Goal: Task Accomplishment & Management: Complete application form

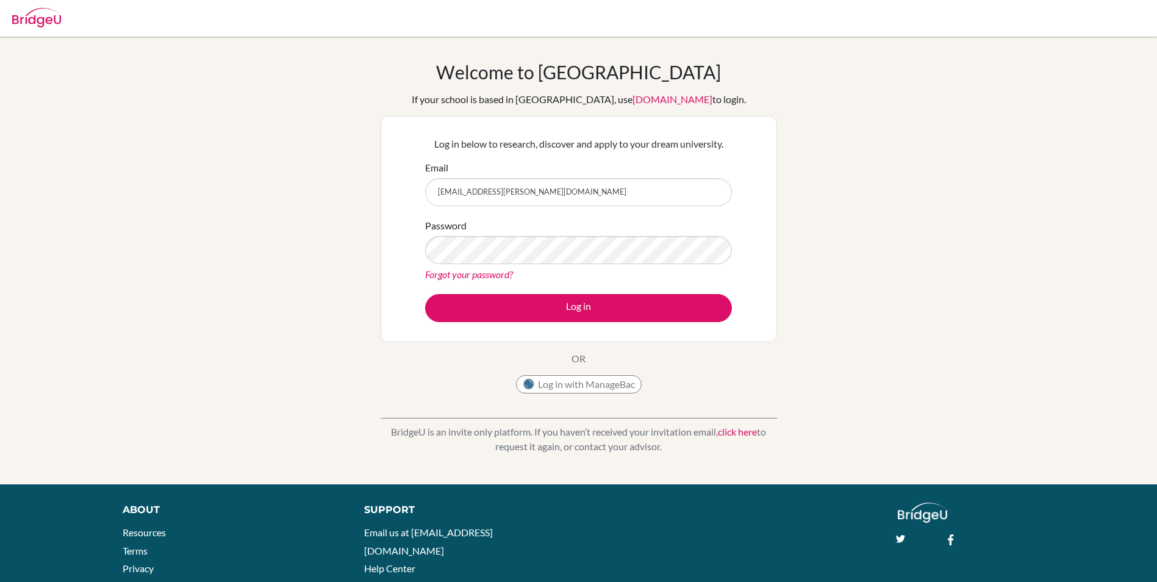
click at [425, 294] on button "Log in" at bounding box center [578, 308] width 307 height 28
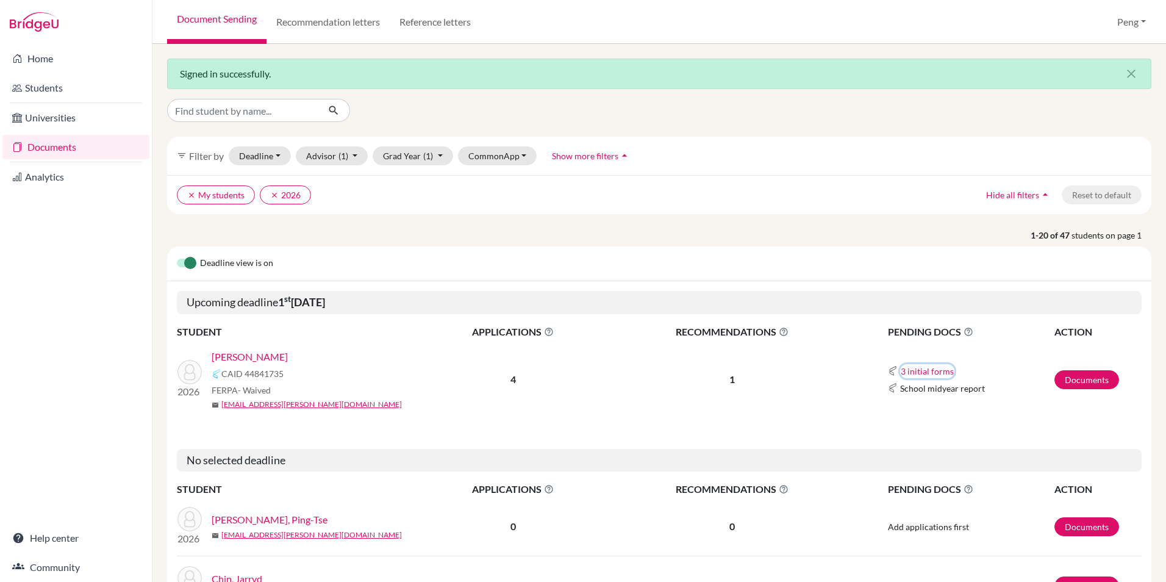
click at [903, 375] on button "3 initial forms" at bounding box center [927, 371] width 54 height 14
click at [927, 407] on div "Early decision agreement" at bounding box center [954, 408] width 107 height 13
click at [930, 371] on button "3 initial forms" at bounding box center [927, 371] width 54 height 14
click at [1054, 378] on link "Documents" at bounding box center [1086, 379] width 65 height 19
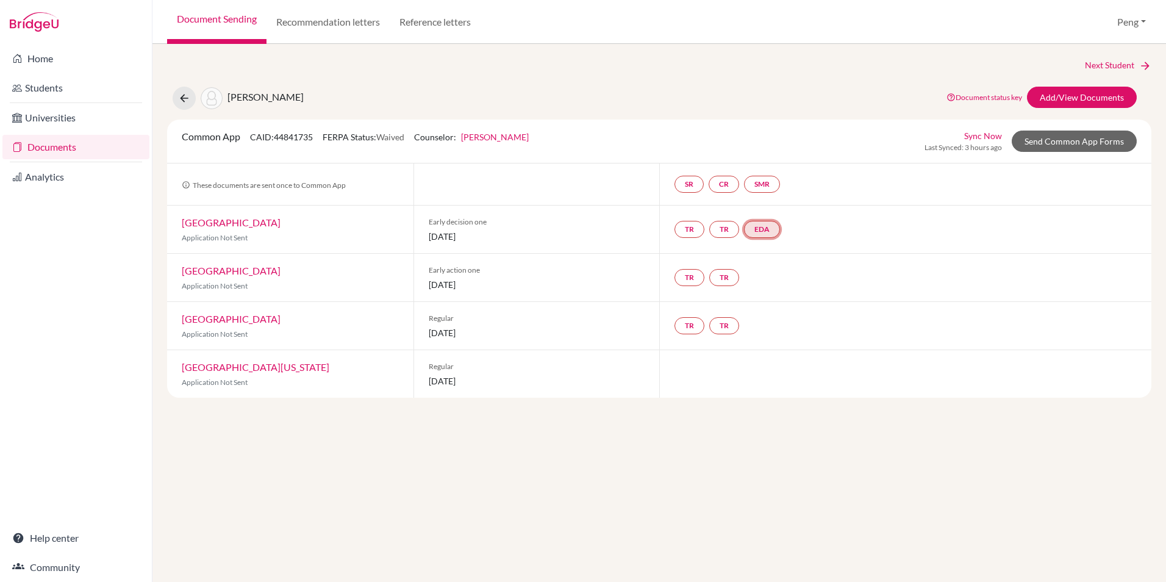
click at [767, 231] on link "EDA" at bounding box center [762, 229] width 36 height 17
click at [771, 188] on link "Early decision agreement" at bounding box center [764, 192] width 95 height 10
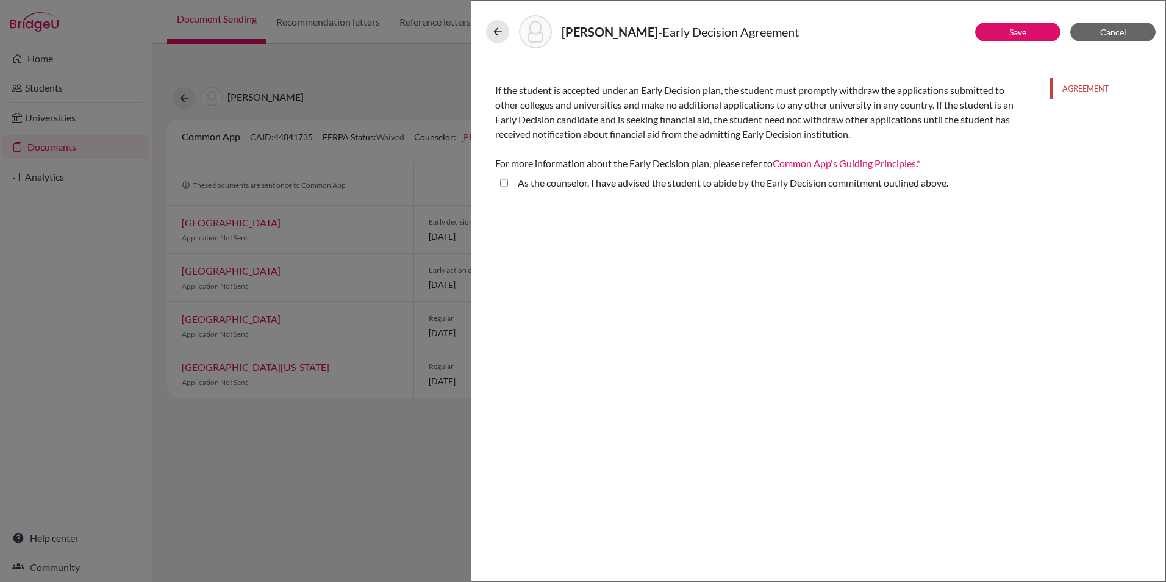
click at [503, 184] on above\ "As the counselor, I have advised the student to abide by the Early Decision com…" at bounding box center [504, 183] width 8 height 15
checkbox above\ "true"
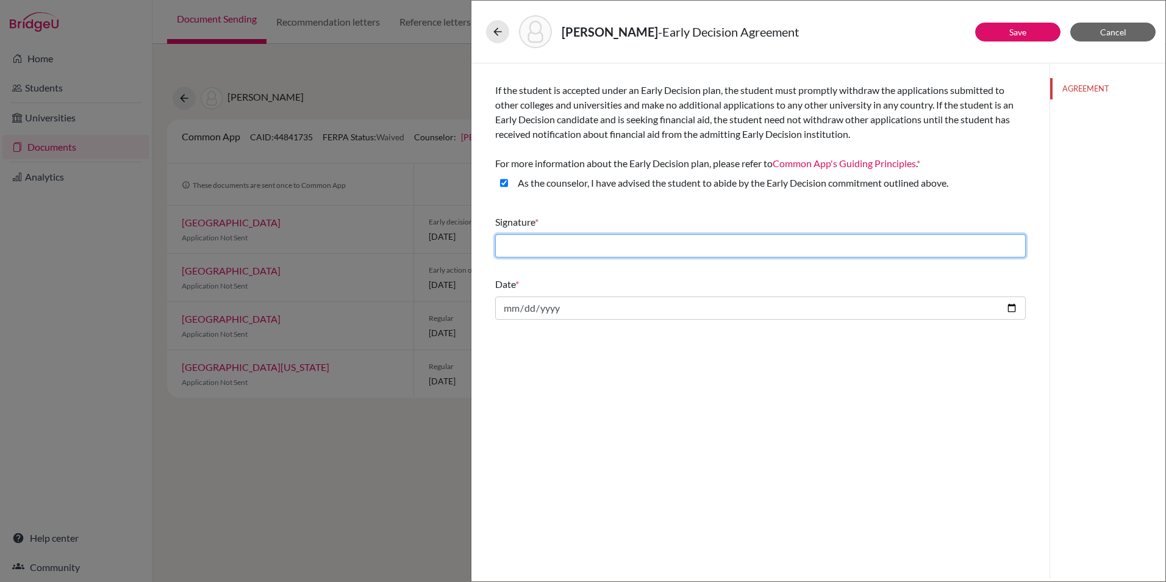
click at [719, 243] on input "text" at bounding box center [760, 245] width 531 height 23
type input "Peng Suvilaisunthorn"
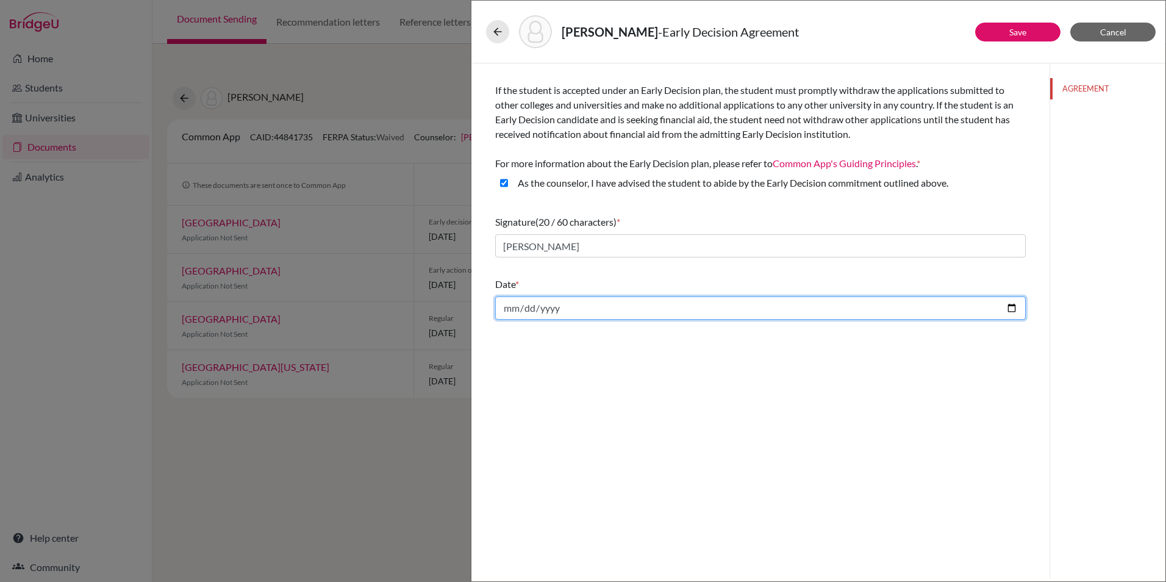
click at [515, 307] on input "date" at bounding box center [760, 307] width 531 height 23
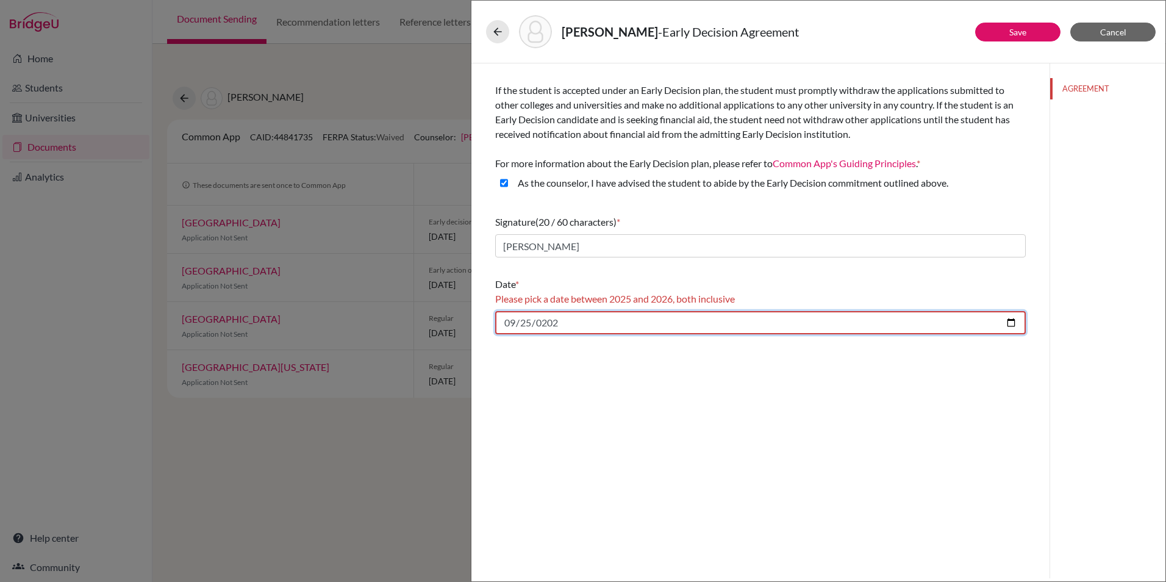
type input "2025-09-25"
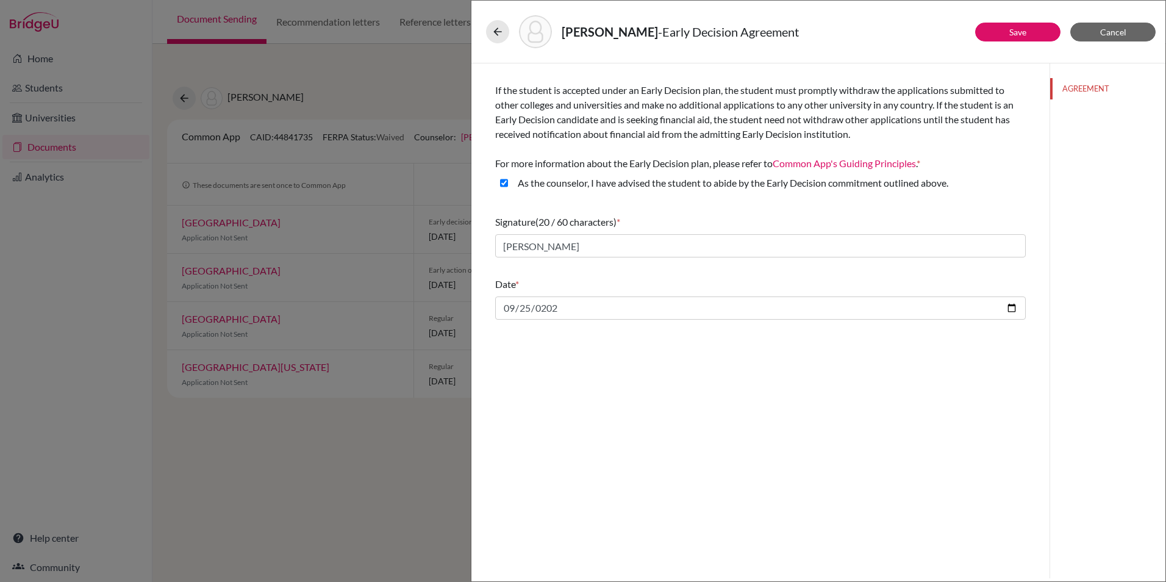
click at [638, 381] on div "If the student is accepted under an Early Decision plan, the student must promp…" at bounding box center [760, 320] width 578 height 515
click at [1019, 35] on link "Save" at bounding box center [1017, 32] width 17 height 10
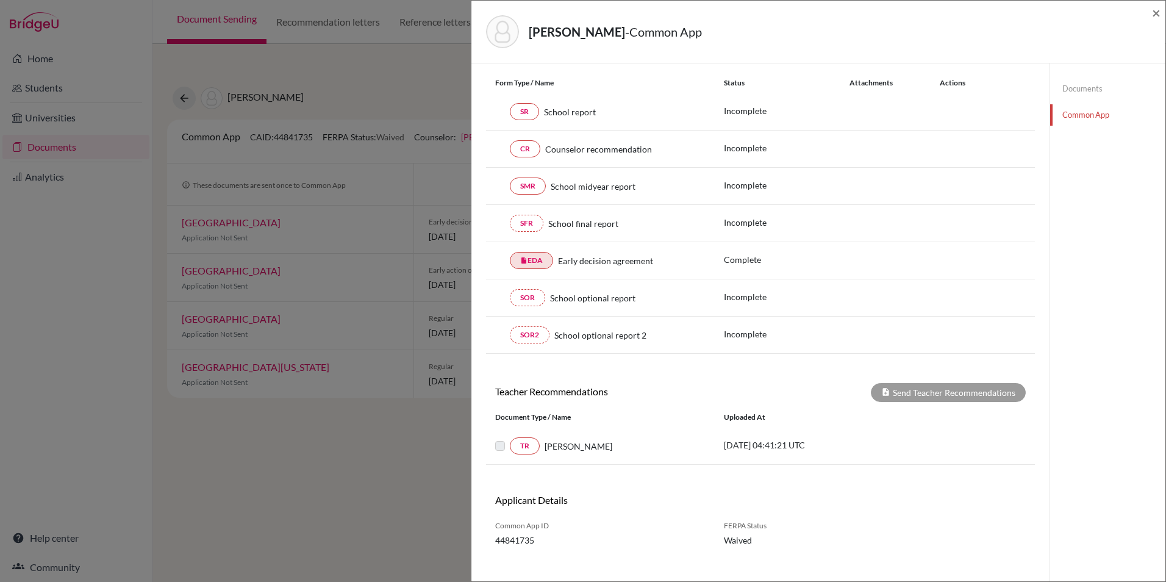
scroll to position [150, 0]
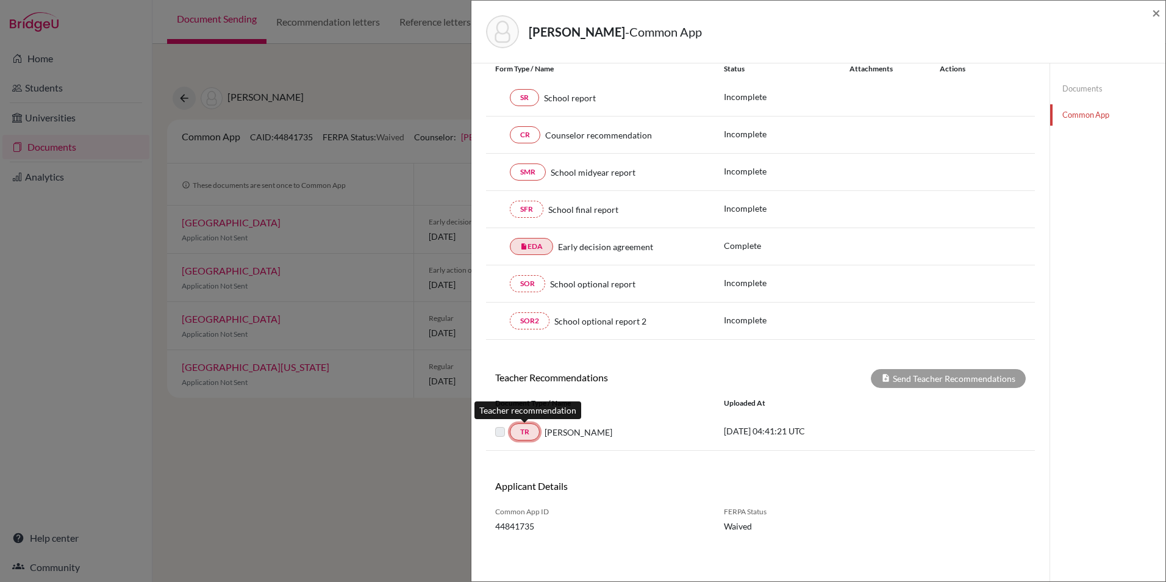
click at [528, 431] on link "TR" at bounding box center [525, 431] width 30 height 17
click at [563, 434] on span "Aric Popun" at bounding box center [579, 432] width 68 height 13
click at [759, 433] on p "2025-09-18 04:41:21 UTC" at bounding box center [806, 430] width 165 height 13
click at [555, 430] on span "Aric Popun" at bounding box center [579, 432] width 68 height 13
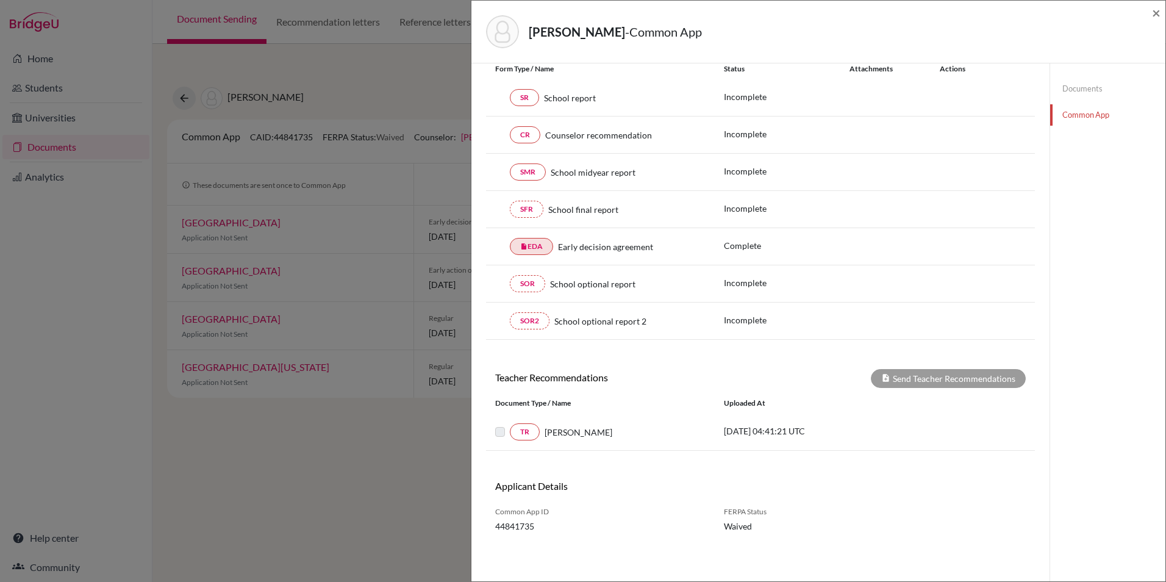
drag, startPoint x: 713, startPoint y: 430, endPoint x: 876, endPoint y: 436, distance: 162.9
click at [876, 436] on div "2025-09-18 04:41:21 UTC" at bounding box center [806, 431] width 183 height 15
click at [695, 445] on div "TR Aric Popun 2025-09-18 04:41:21 UTC" at bounding box center [760, 431] width 549 height 37
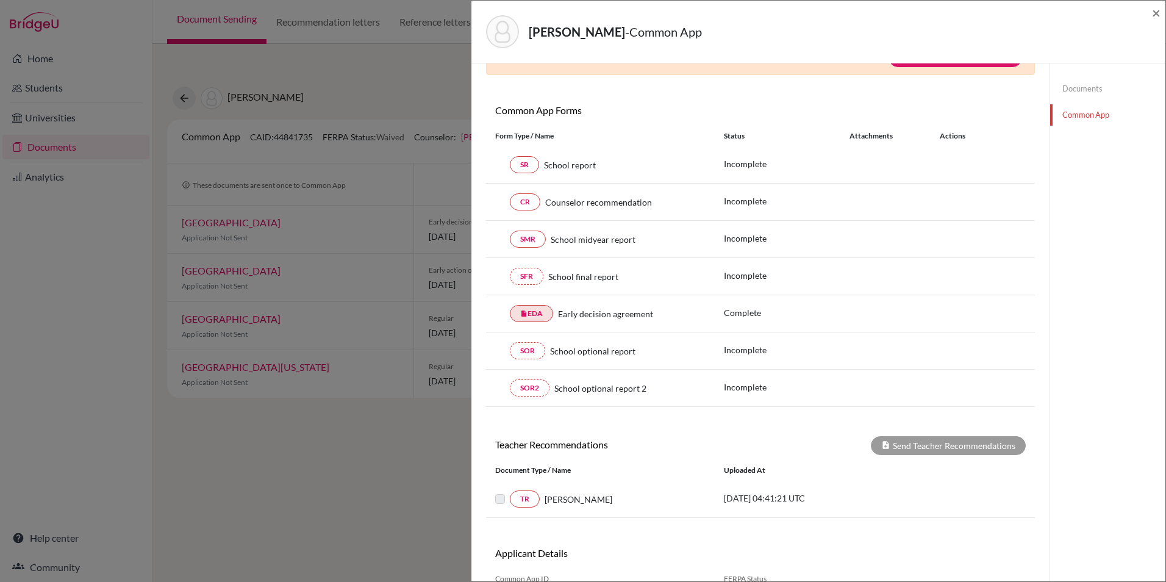
scroll to position [0, 0]
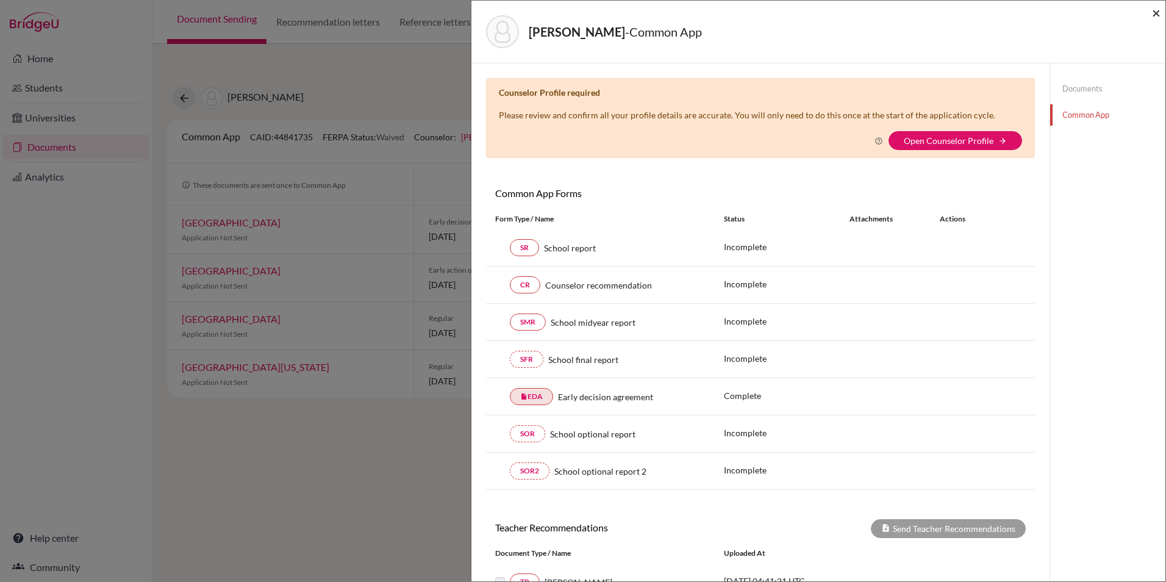
click at [1153, 8] on span "×" at bounding box center [1156, 13] width 9 height 18
click at [1155, 10] on span "×" at bounding box center [1156, 13] width 9 height 18
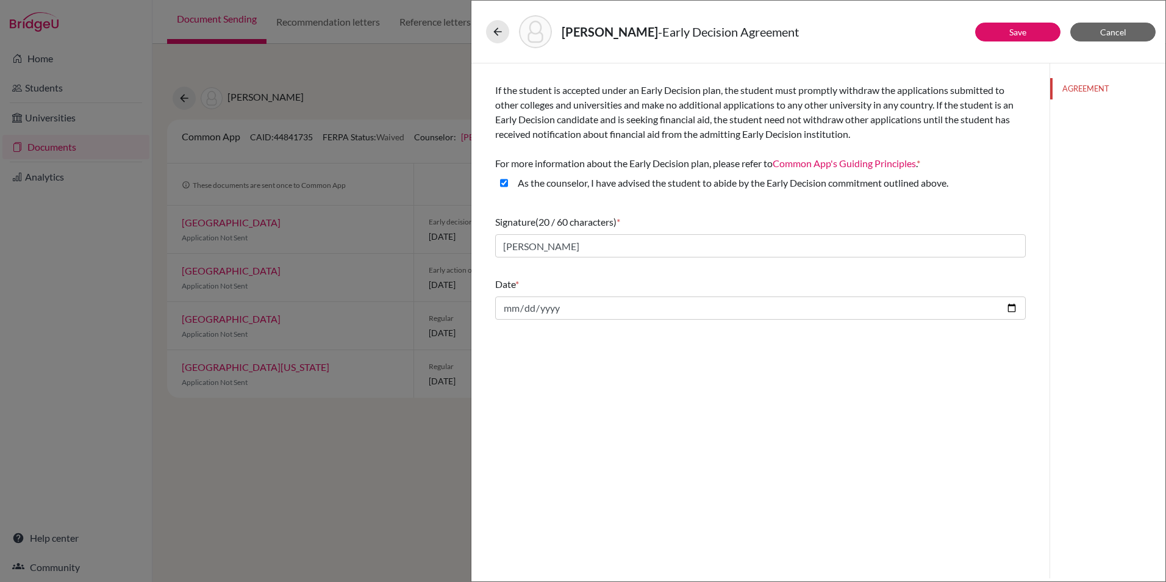
click at [594, 399] on div "If the student is accepted under an Early Decision plan, the student must promp…" at bounding box center [760, 320] width 578 height 515
click at [1115, 30] on span "Cancel" at bounding box center [1113, 32] width 26 height 10
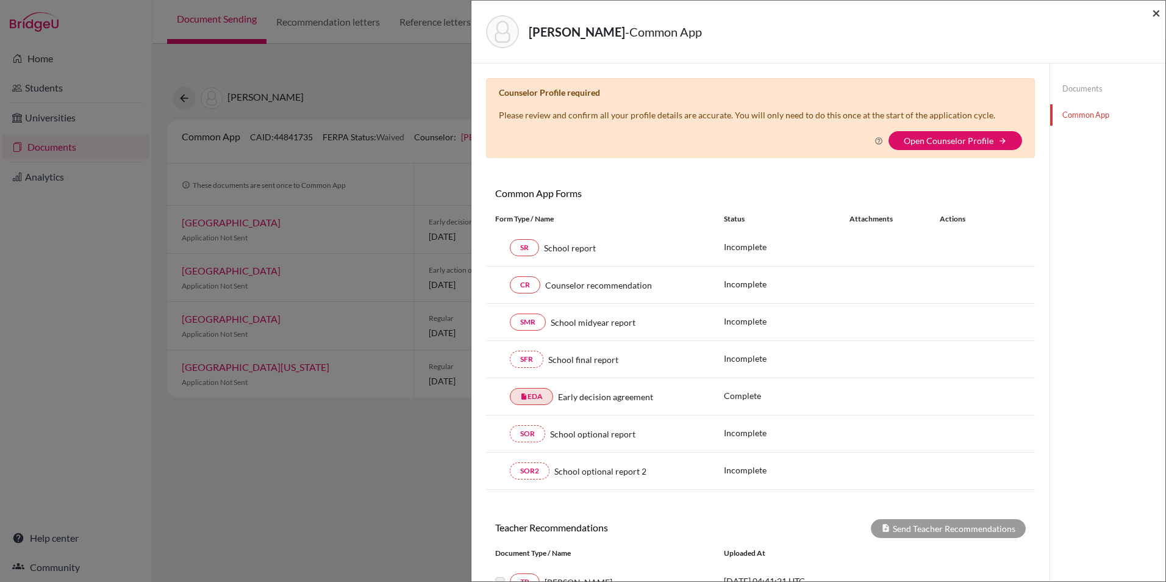
click at [1159, 12] on span "×" at bounding box center [1156, 13] width 9 height 18
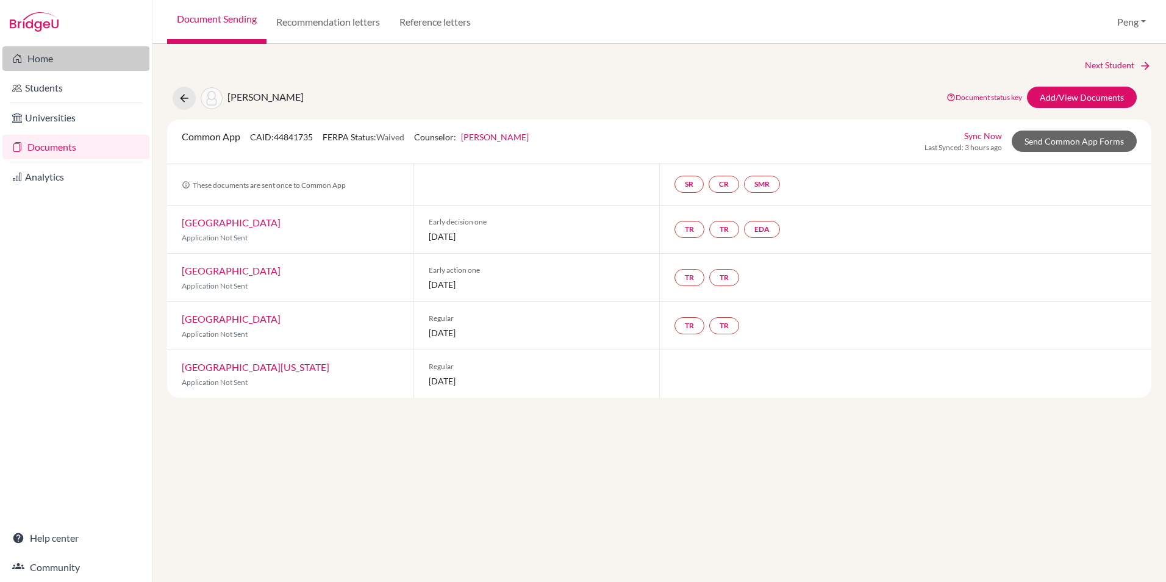
click at [43, 55] on link "Home" at bounding box center [75, 58] width 147 height 24
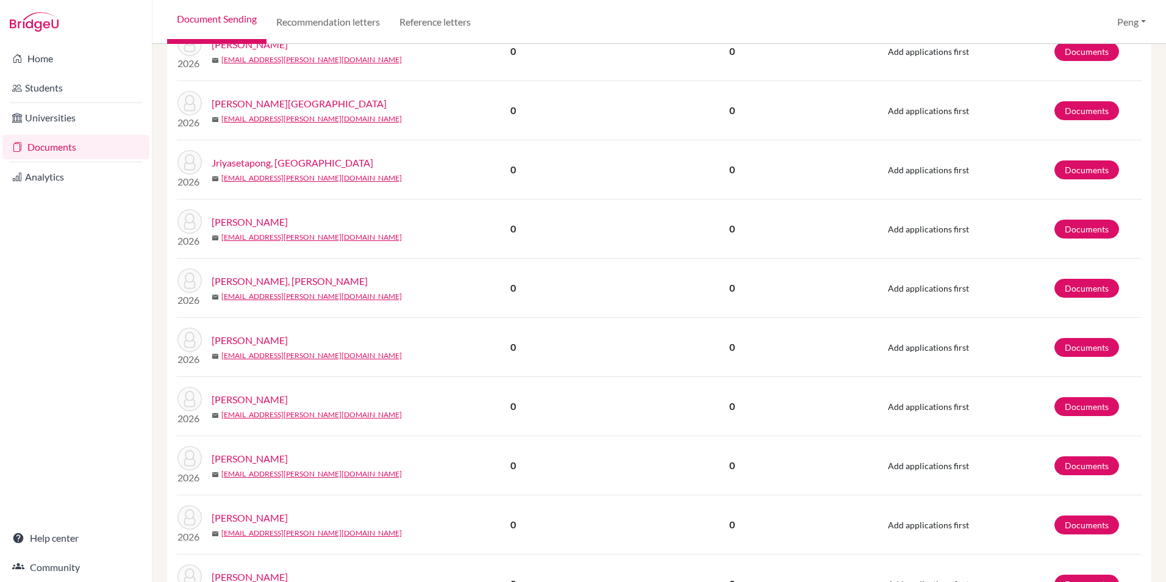
scroll to position [1095, 0]
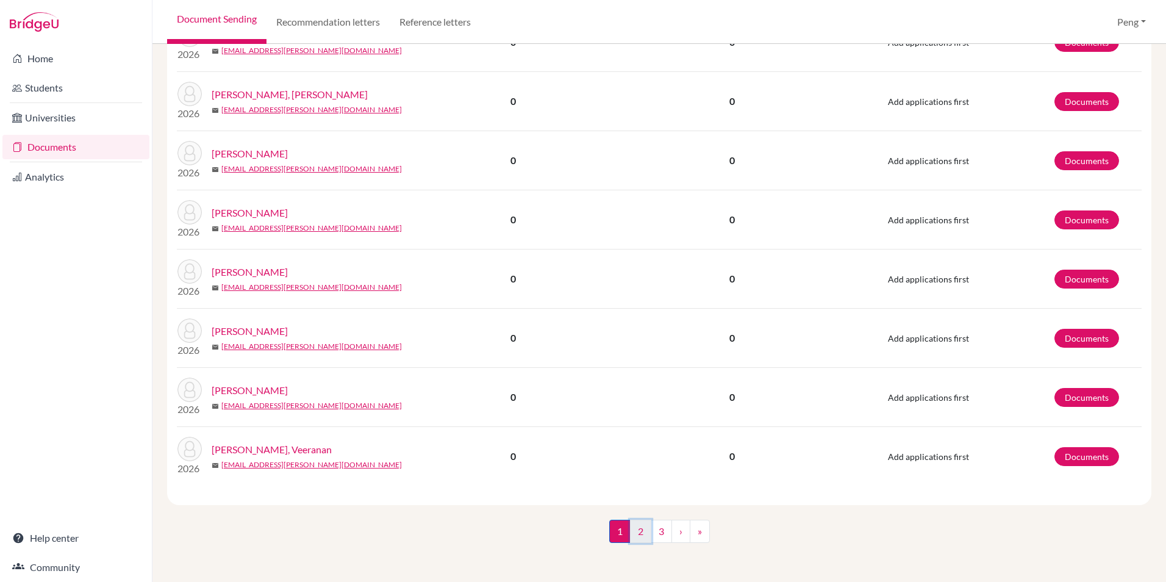
click at [637, 527] on link "2" at bounding box center [640, 531] width 21 height 23
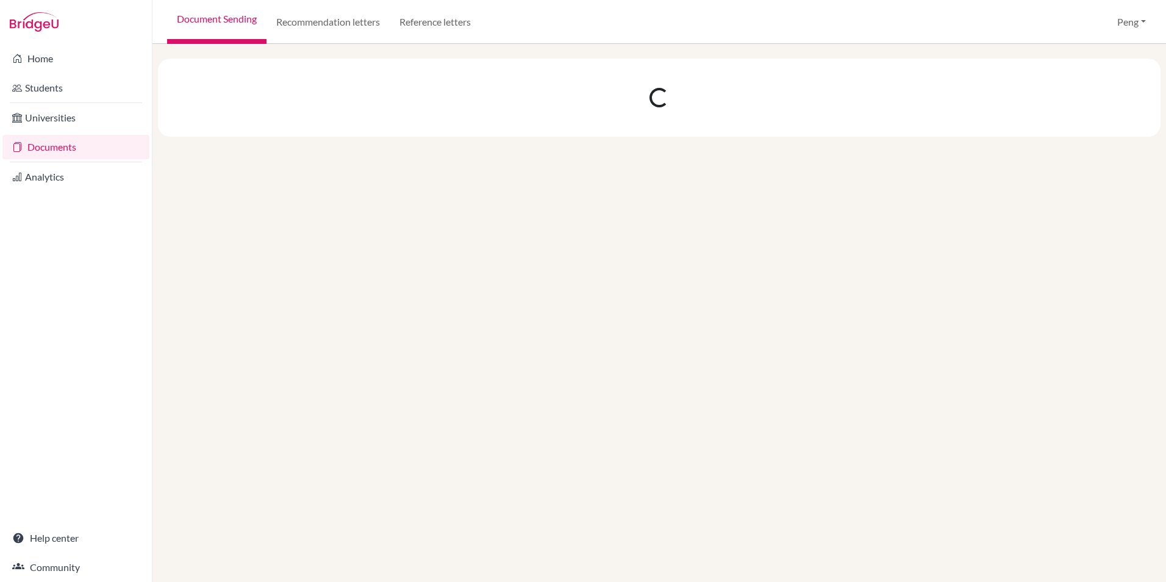
scroll to position [0, 0]
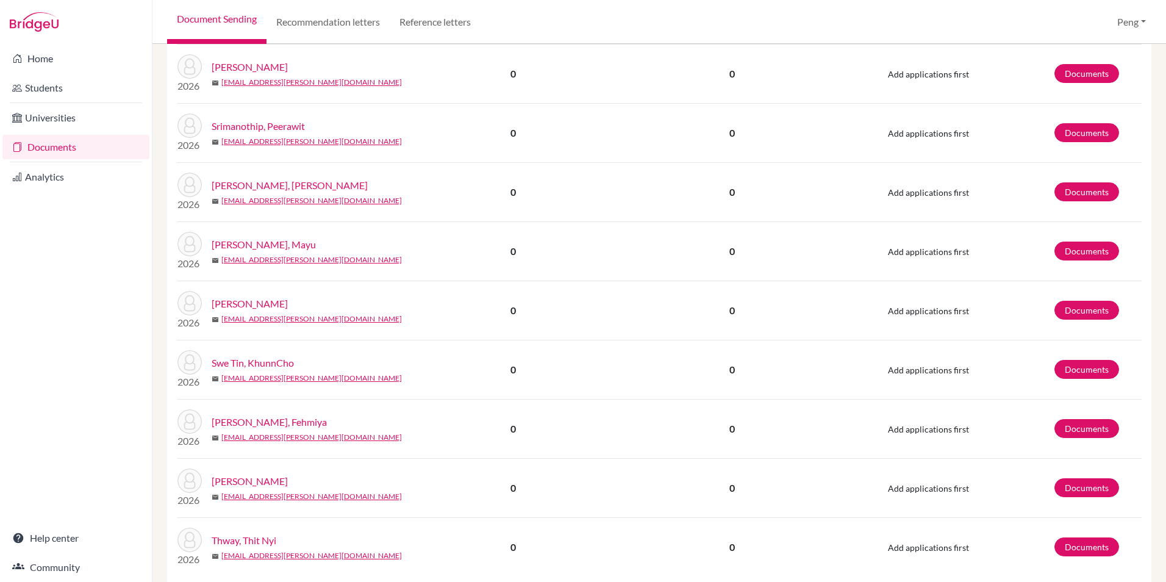
scroll to position [915, 0]
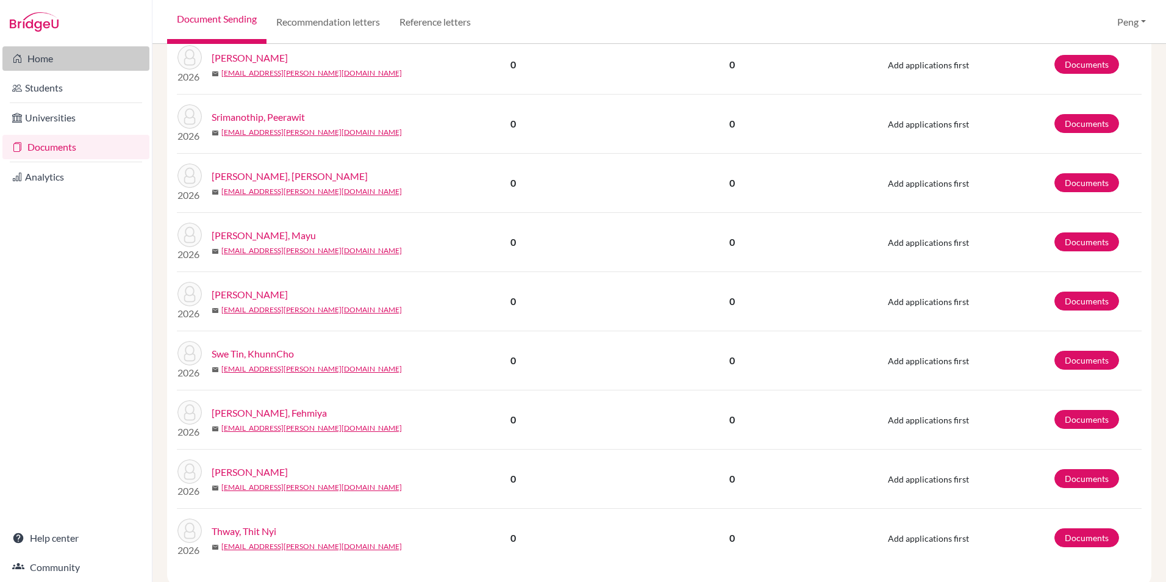
click at [38, 59] on link "Home" at bounding box center [75, 58] width 147 height 24
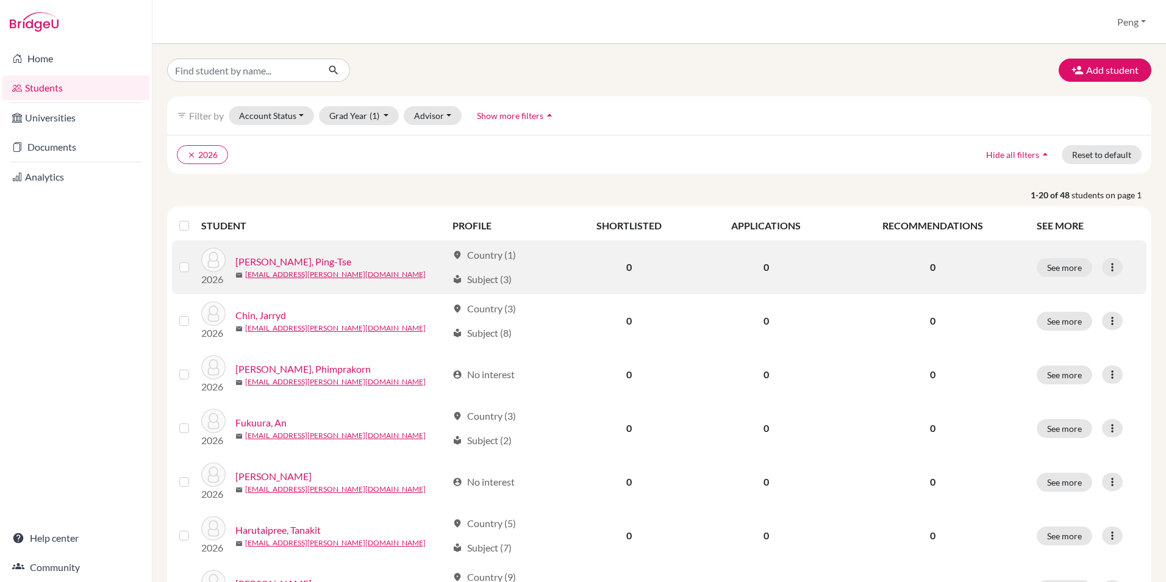
click at [290, 260] on link "[PERSON_NAME], Ping-Tse" at bounding box center [293, 261] width 116 height 15
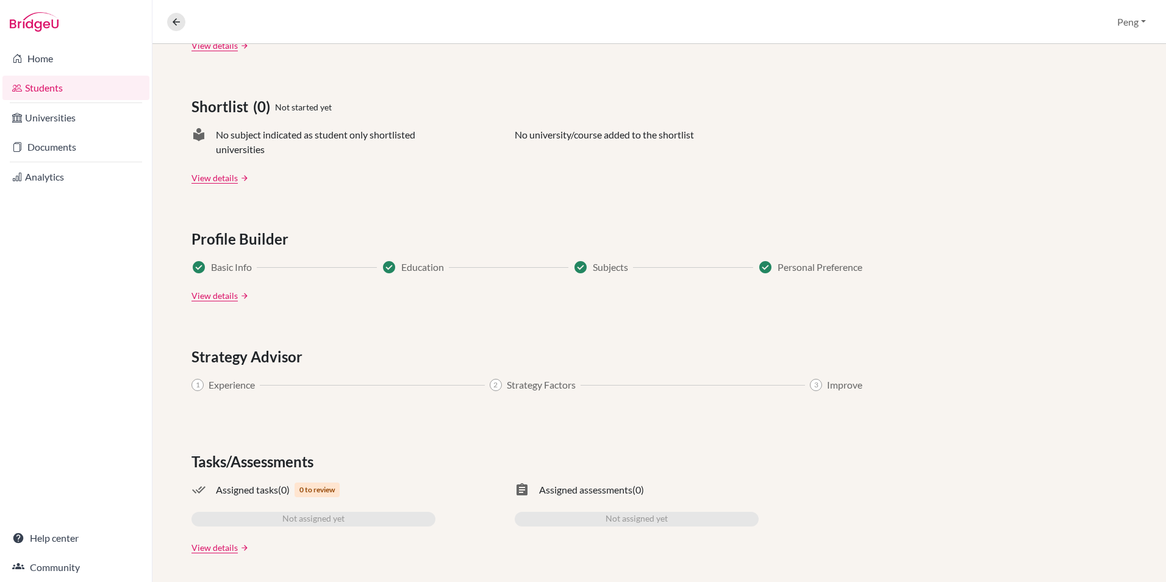
scroll to position [491, 0]
click at [592, 491] on span "Assigned assessments" at bounding box center [585, 488] width 93 height 15
click at [534, 489] on div "assignment Assigned assessments (0)" at bounding box center [637, 488] width 244 height 15
click at [223, 548] on link "View details" at bounding box center [214, 546] width 46 height 13
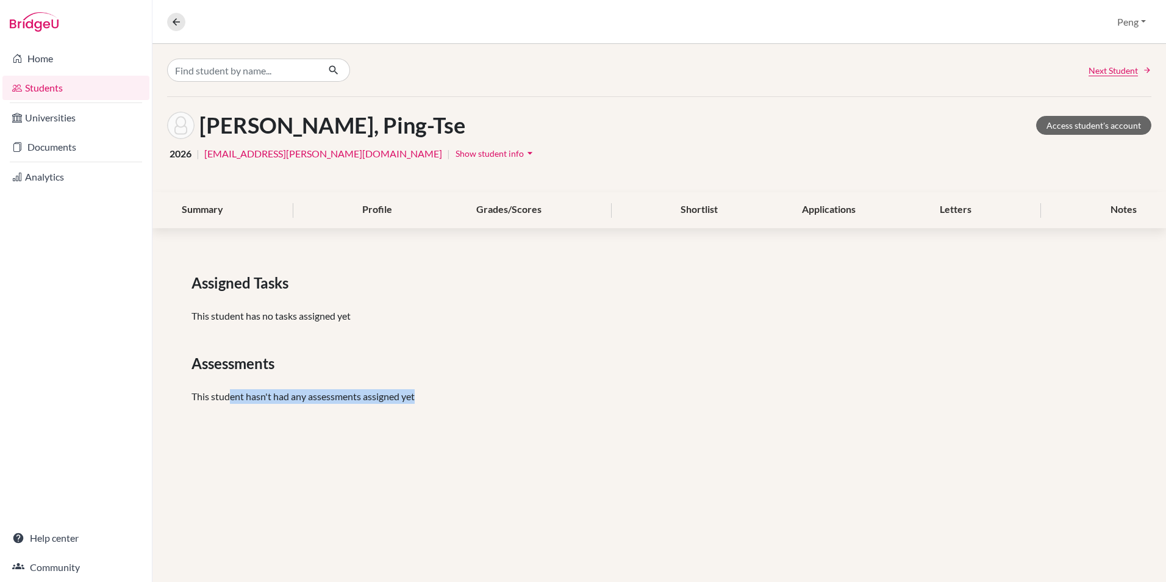
drag, startPoint x: 228, startPoint y: 393, endPoint x: 465, endPoint y: 391, distance: 237.2
click at [465, 391] on p "This student hasn't had any assessments assigned yet" at bounding box center [658, 396] width 935 height 15
drag, startPoint x: 465, startPoint y: 391, endPoint x: 367, endPoint y: 359, distance: 103.4
click at [371, 360] on div "Assessments" at bounding box center [658, 363] width 935 height 22
click at [37, 60] on link "Home" at bounding box center [75, 58] width 147 height 24
